Goal: Task Accomplishment & Management: Complete application form

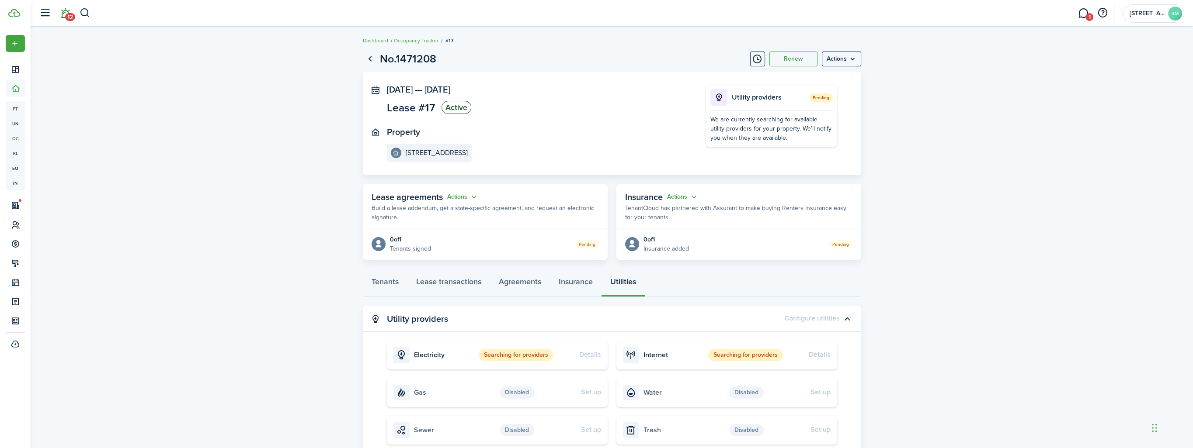
click at [63, 9] on link "12" at bounding box center [65, 13] width 17 height 22
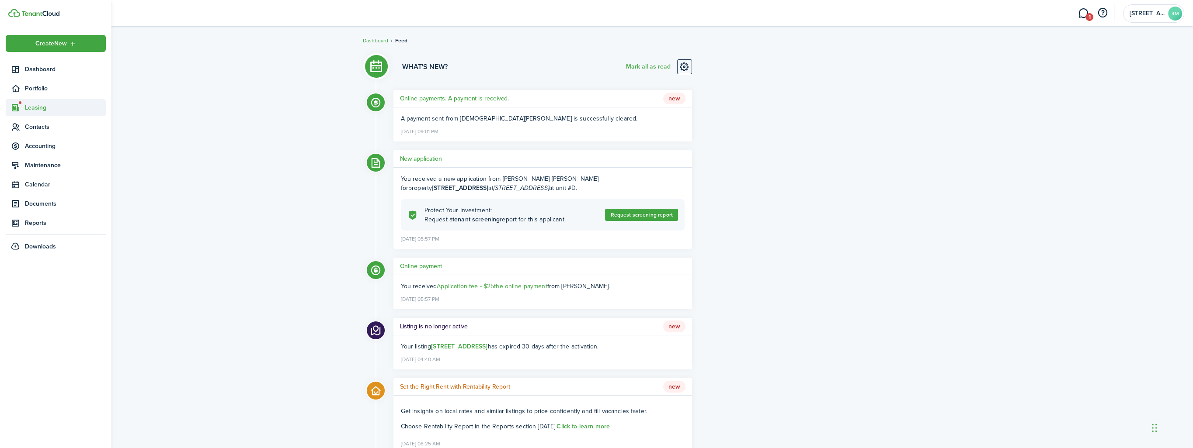
click at [37, 108] on span "Leasing" at bounding box center [65, 107] width 81 height 9
click at [38, 124] on span "Applications" at bounding box center [58, 128] width 66 height 9
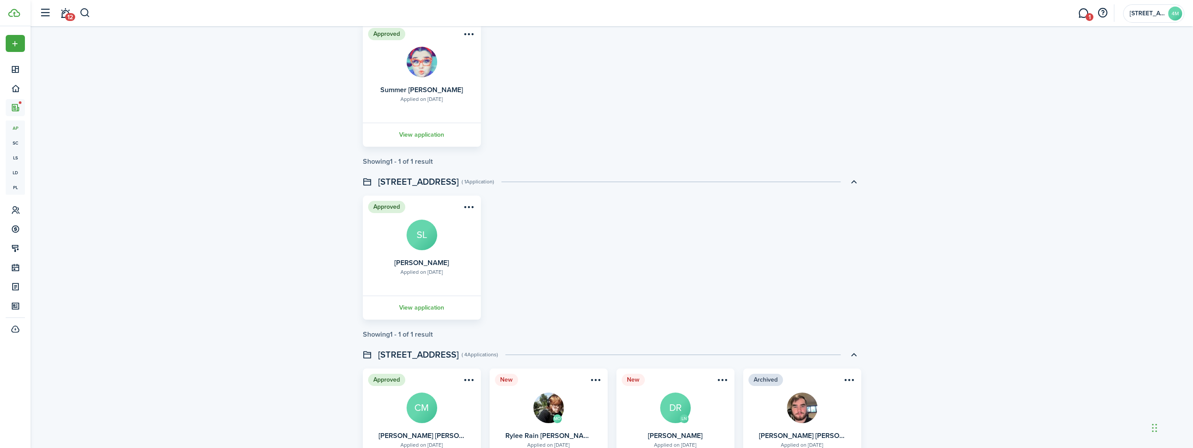
scroll to position [184, 0]
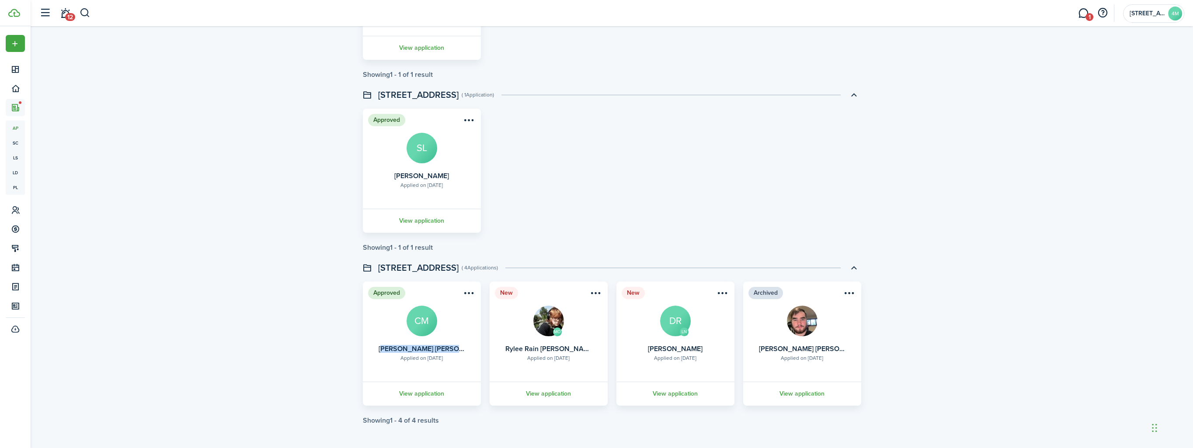
drag, startPoint x: 456, startPoint y: 350, endPoint x: 380, endPoint y: 353, distance: 75.7
click at [380, 353] on card "Approved Applied on [DATE] [PERSON_NAME] [PERSON_NAME] CM View application" at bounding box center [422, 344] width 118 height 124
drag, startPoint x: 380, startPoint y: 353, endPoint x: 330, endPoint y: 344, distance: 50.5
click at [330, 344] on div "Applications New application Screen tenant Property & Units Status Screening st…" at bounding box center [612, 146] width 1162 height 566
